Goal: Information Seeking & Learning: Learn about a topic

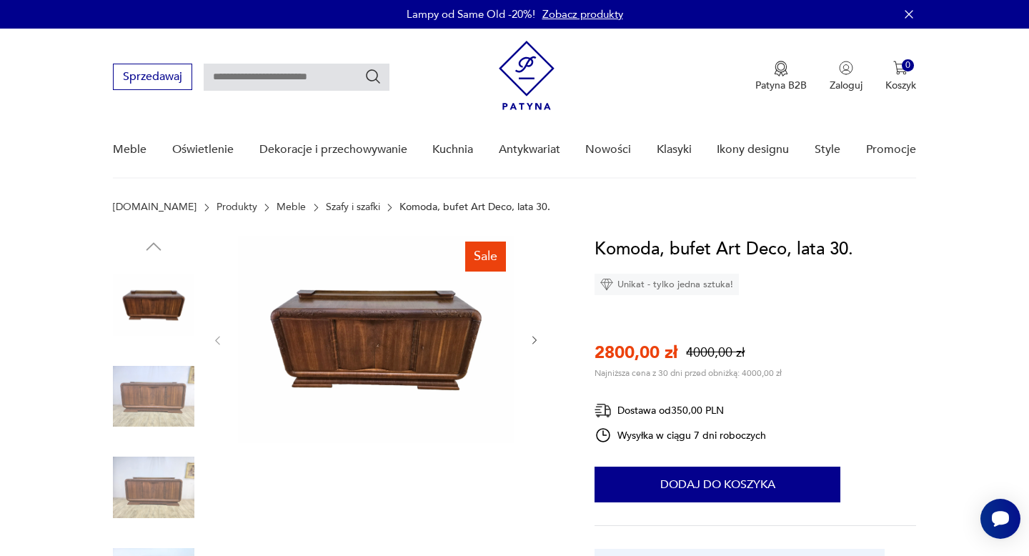
click at [434, 357] on img at bounding box center [376, 339] width 276 height 207
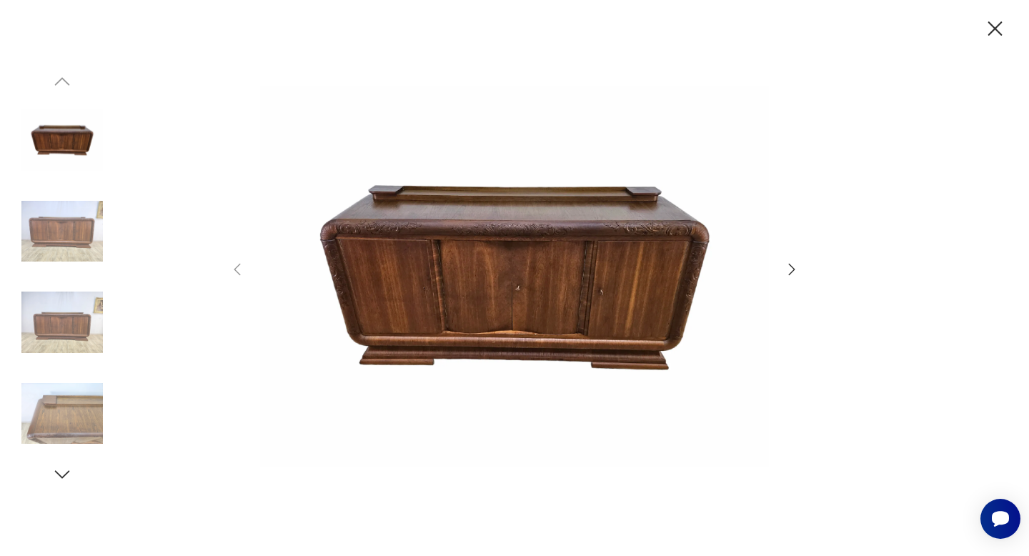
click at [784, 274] on icon "button" at bounding box center [791, 269] width 17 height 17
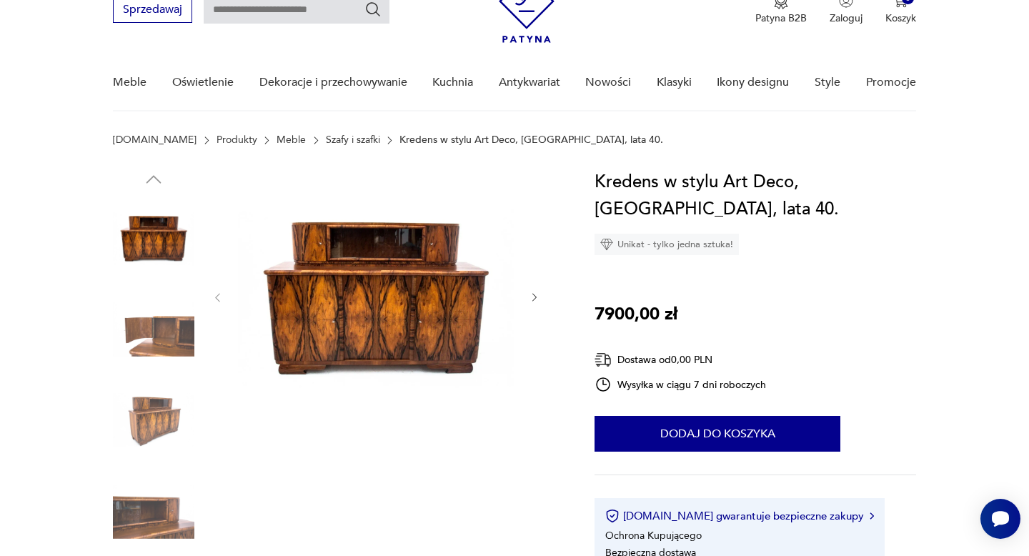
scroll to position [92, 0]
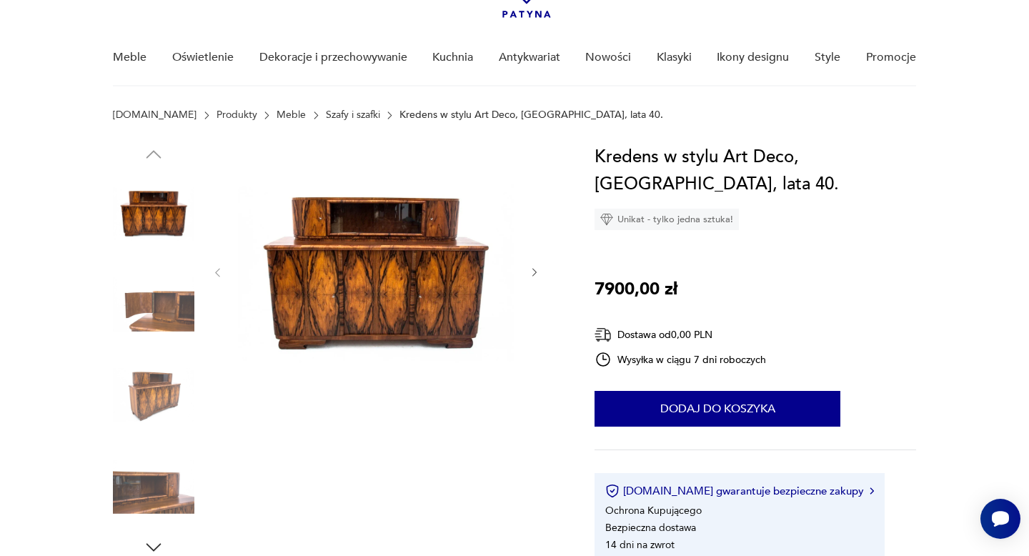
click at [442, 265] on img at bounding box center [376, 271] width 276 height 255
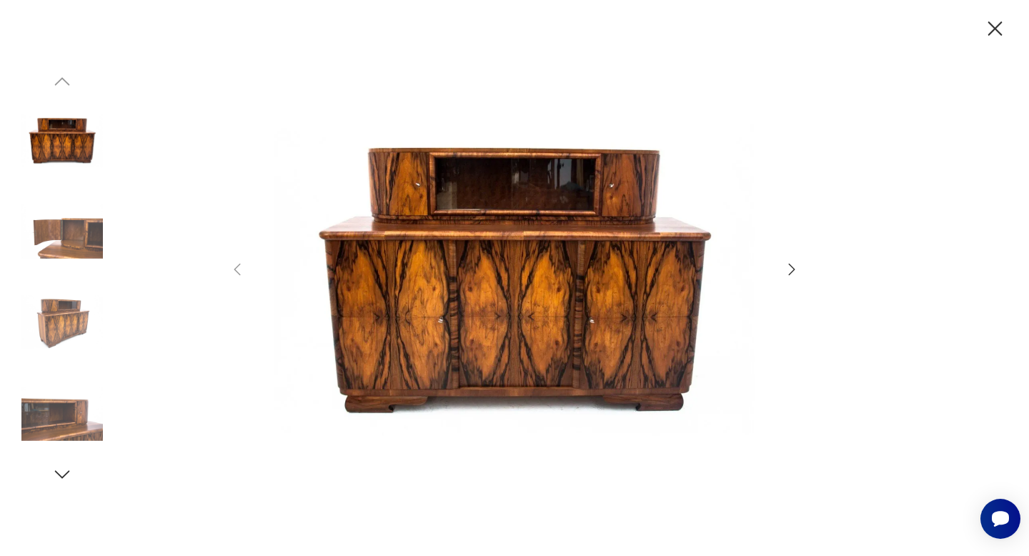
click at [72, 312] on img at bounding box center [61, 322] width 81 height 81
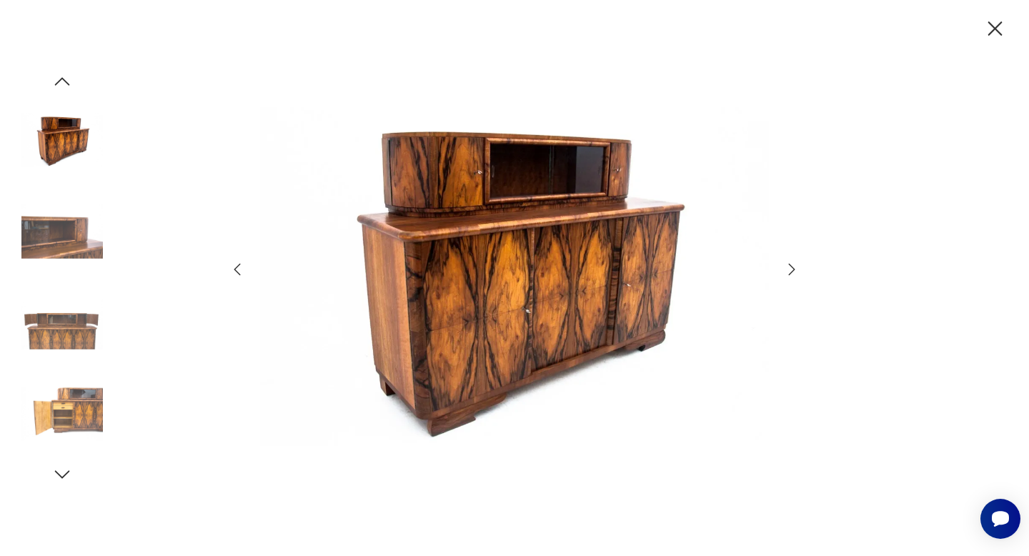
click at [72, 312] on img at bounding box center [61, 322] width 81 height 81
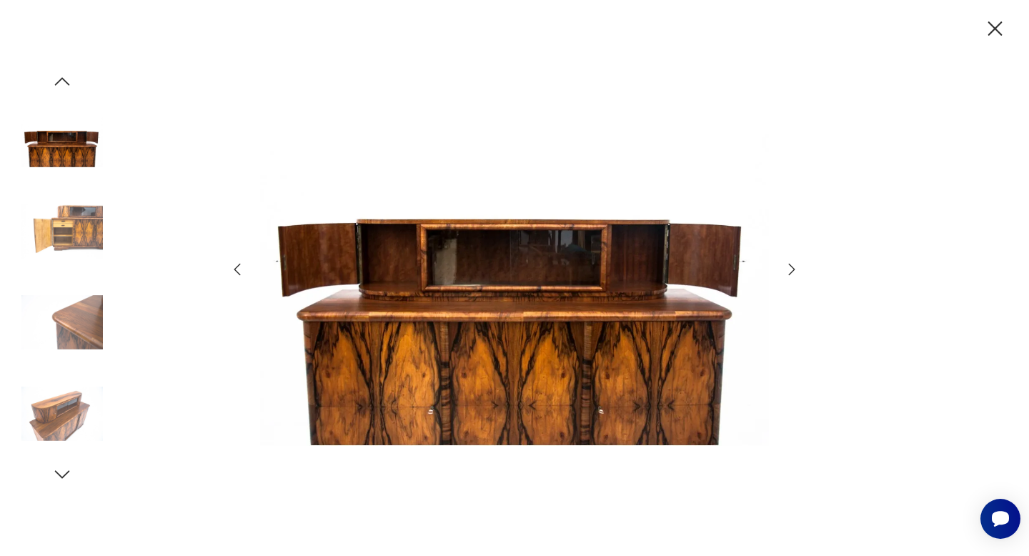
click at [69, 357] on img at bounding box center [61, 322] width 81 height 81
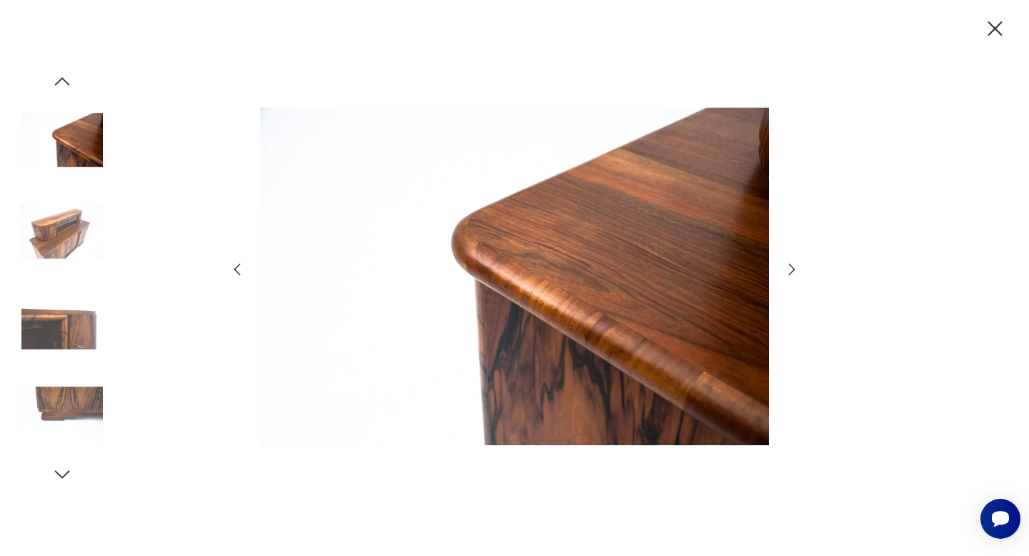
click at [63, 375] on img at bounding box center [61, 413] width 81 height 81
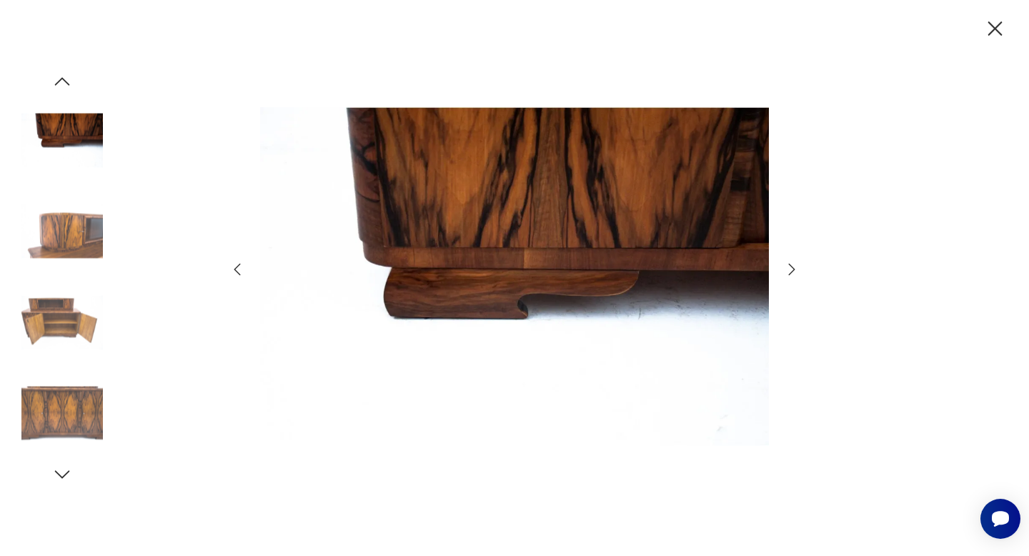
click at [981, 33] on div at bounding box center [514, 278] width 1029 height 556
click at [992, 30] on icon "button" at bounding box center [995, 28] width 25 height 25
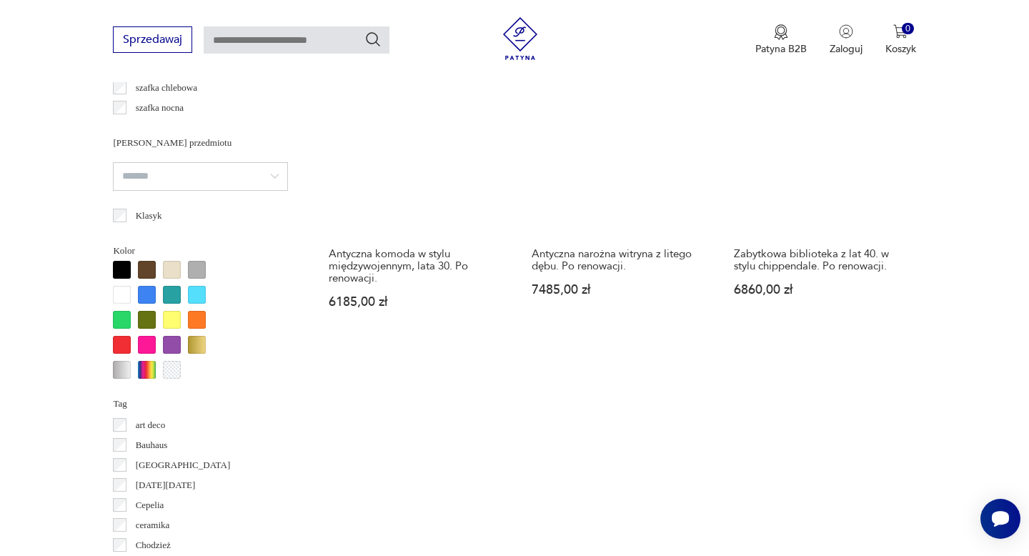
scroll to position [1206, 0]
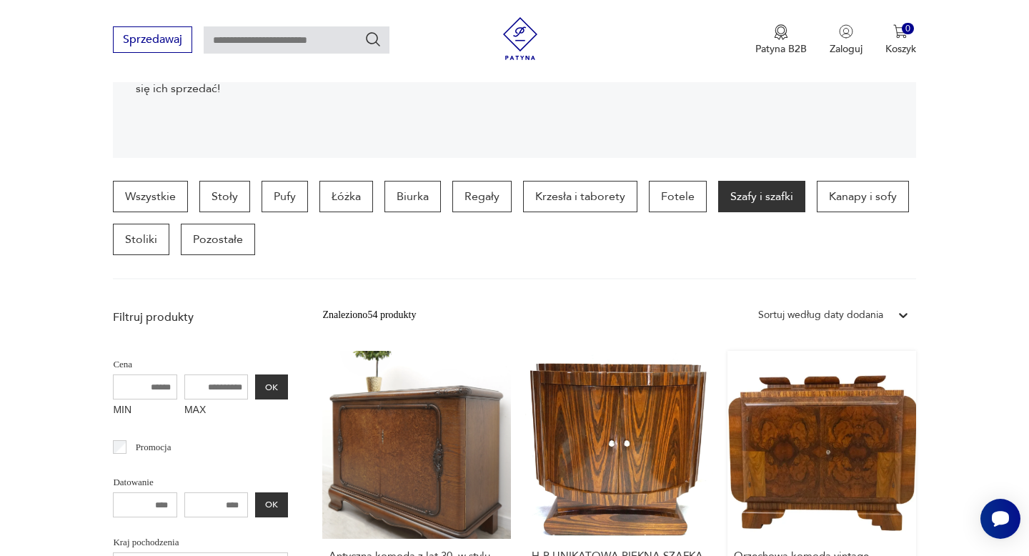
click at [809, 415] on link "Orzechowa komoda vintage, Polska, połowa XX wieku. 8000,00 zł" at bounding box center [822, 494] width 188 height 287
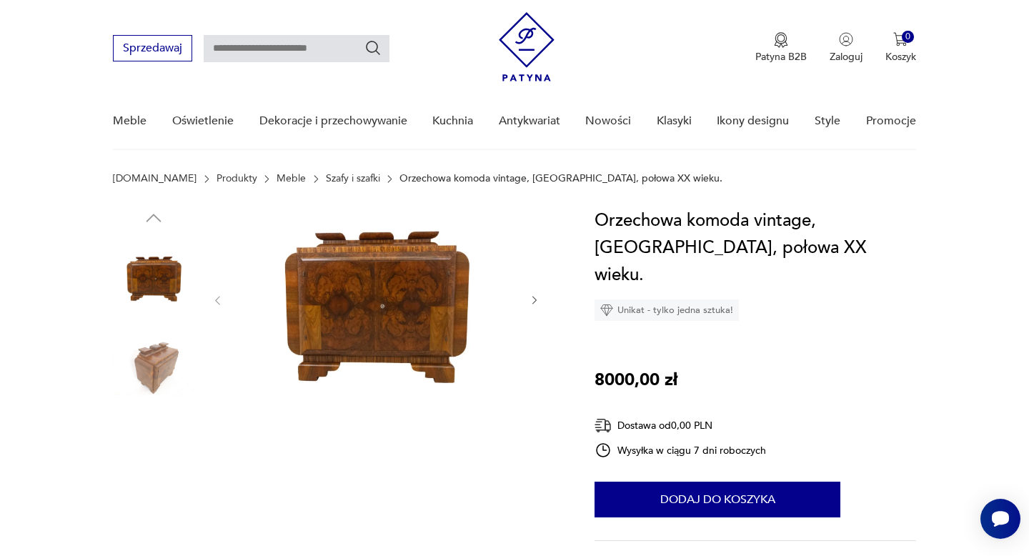
scroll to position [34, 0]
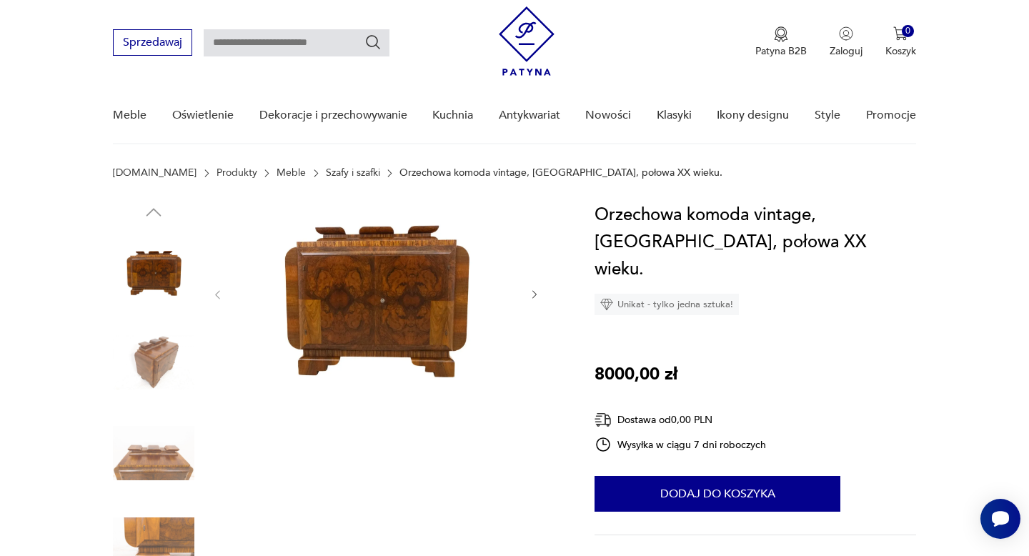
click at [159, 355] on img at bounding box center [153, 362] width 81 height 81
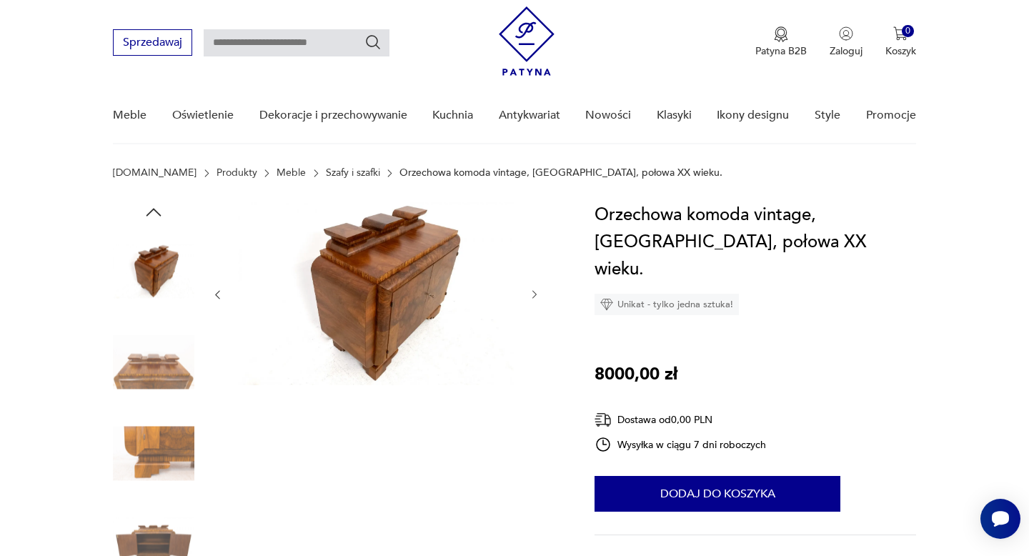
click at [148, 355] on img at bounding box center [153, 362] width 81 height 81
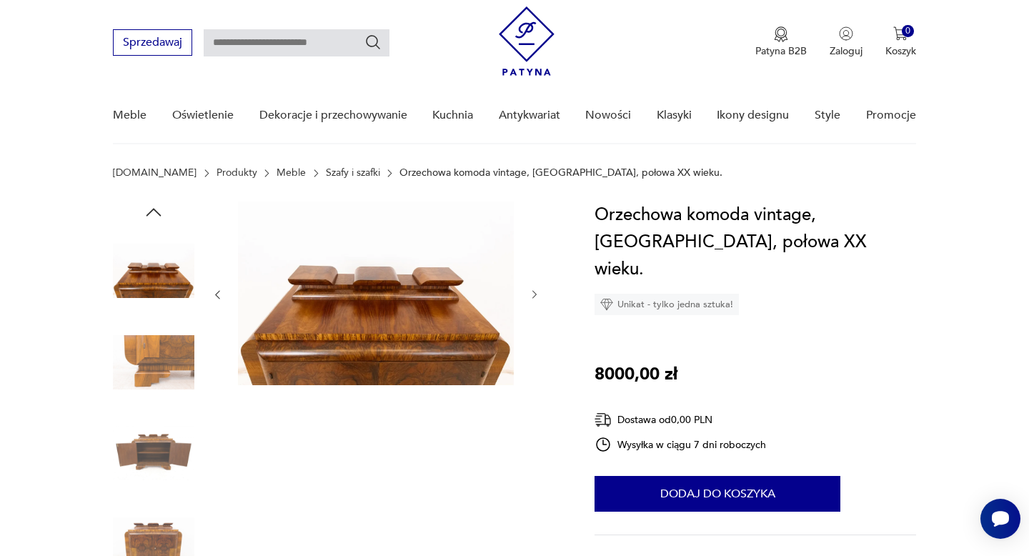
click at [143, 340] on img at bounding box center [153, 362] width 81 height 81
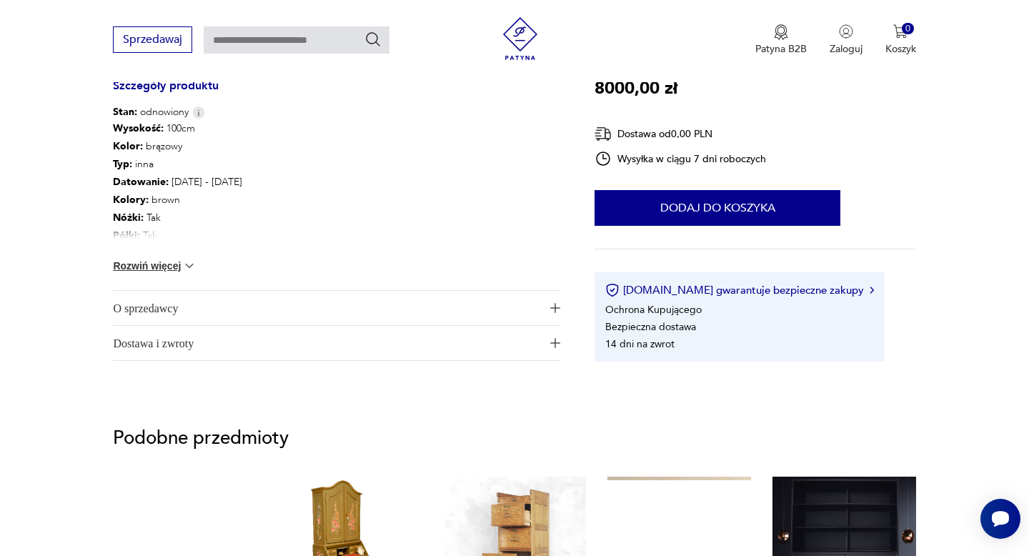
scroll to position [660, 0]
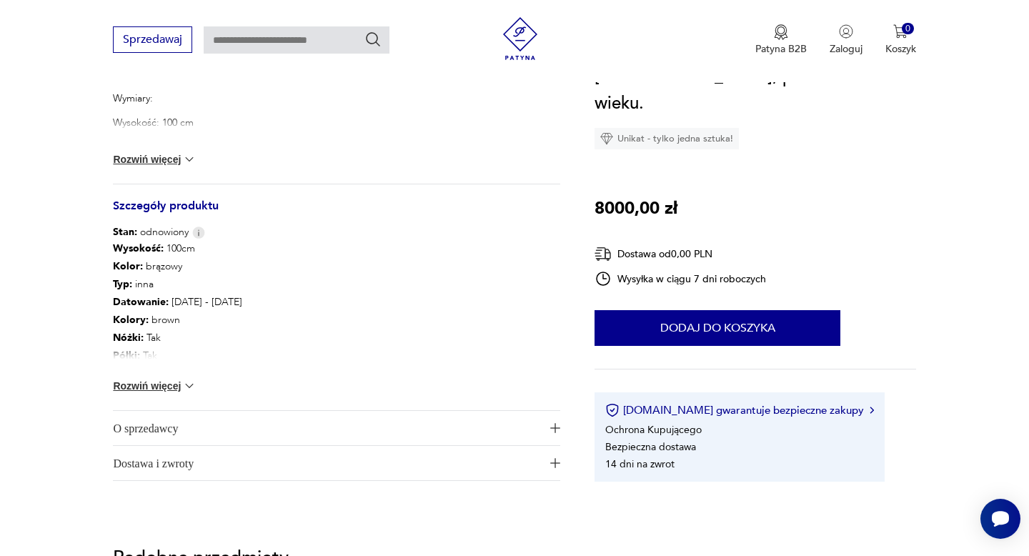
click at [154, 374] on div "Wysokość : 100cm Kolor: brązowy Typ : inna Datowanie : 1940 - 1960 Kolory : bro…" at bounding box center [337, 324] width 448 height 171
click at [169, 386] on button "Rozwiń więcej" at bounding box center [154, 386] width 83 height 14
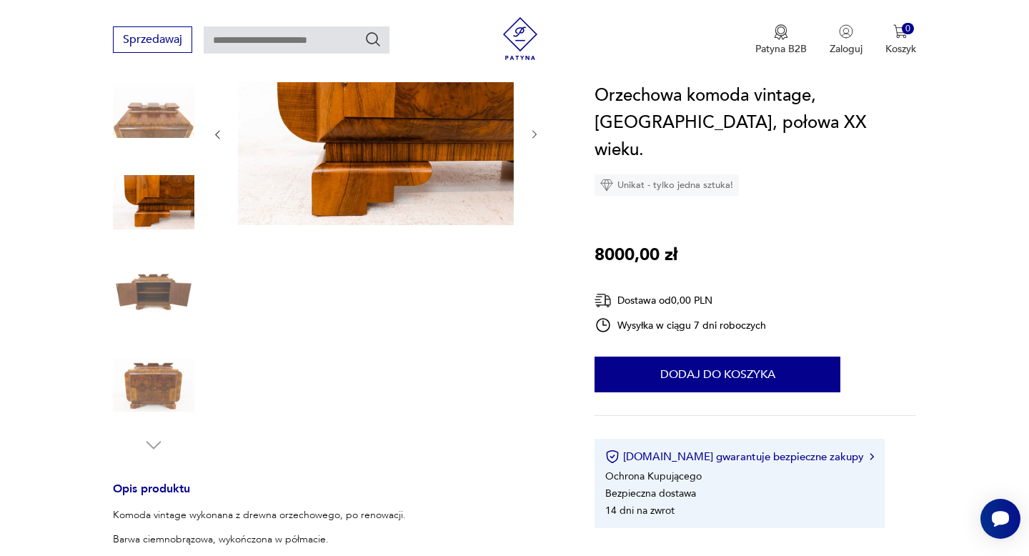
scroll to position [132, 0]
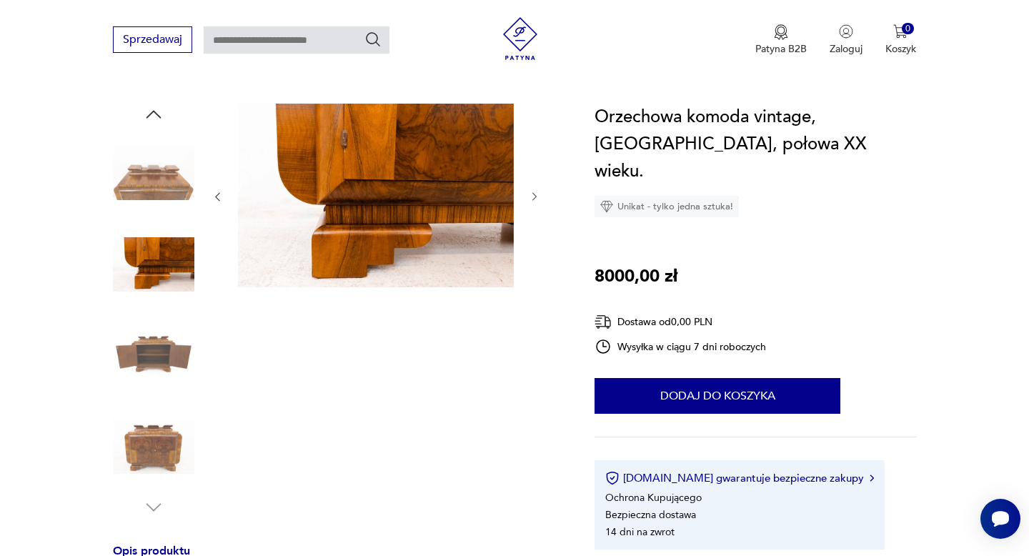
click at [162, 184] on img at bounding box center [153, 172] width 81 height 81
